Goal: Check status

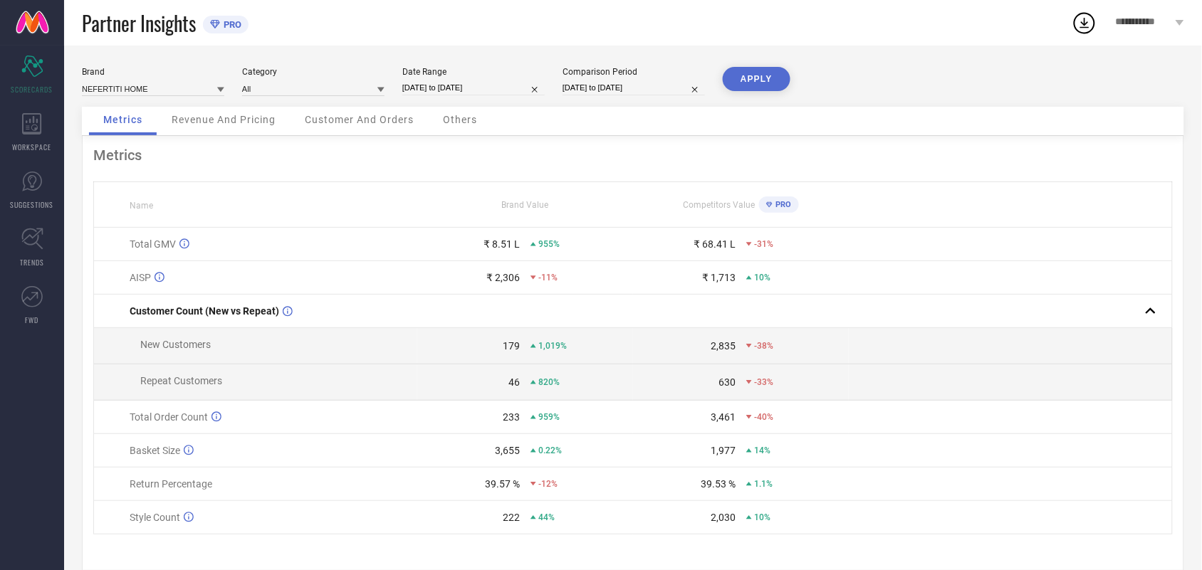
click at [449, 84] on input "[DATE] to [DATE]" at bounding box center [473, 87] width 142 height 15
select select "3"
select select "2025"
select select "4"
select select "2025"
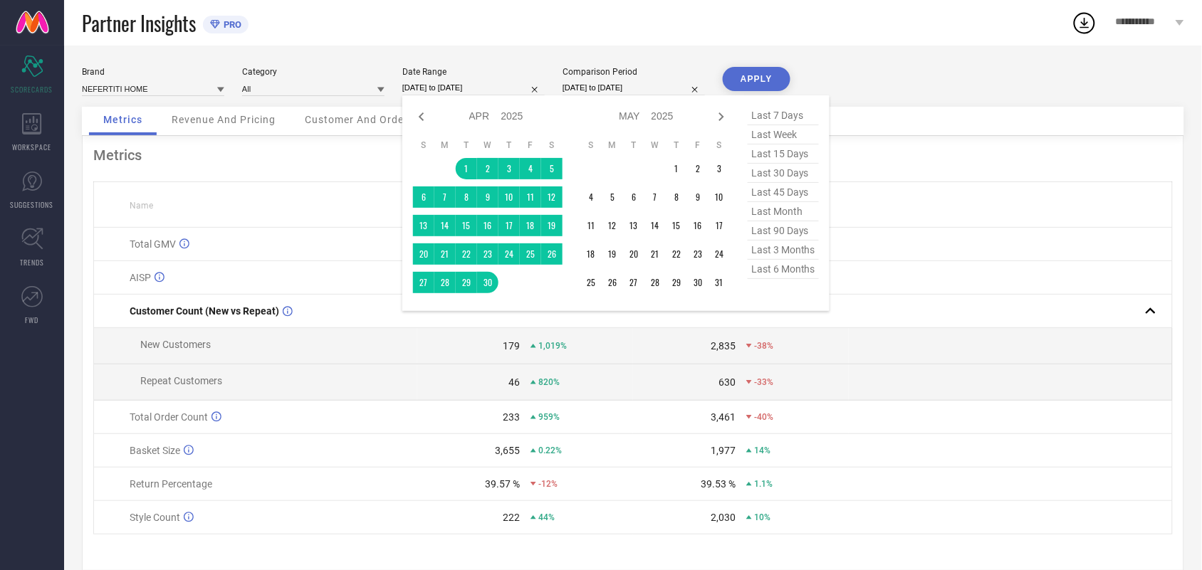
click at [731, 114] on div "Jan Feb Mar Apr May Jun [DATE] Aug Sep Oct Nov [DATE] 2016 2017 2018 2019 2020 …" at bounding box center [616, 203] width 406 height 194
click at [787, 221] on span "last month" at bounding box center [783, 211] width 71 height 19
type input "[DATE] to [DATE]"
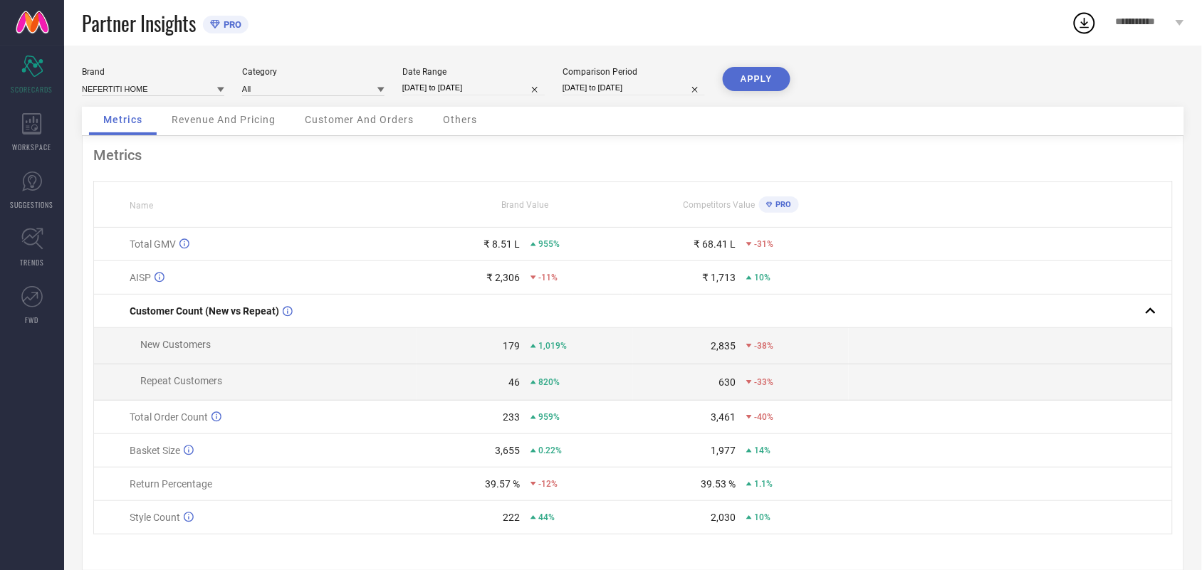
click at [783, 77] on button "APPLY" at bounding box center [757, 79] width 68 height 24
